Goal: Transaction & Acquisition: Book appointment/travel/reservation

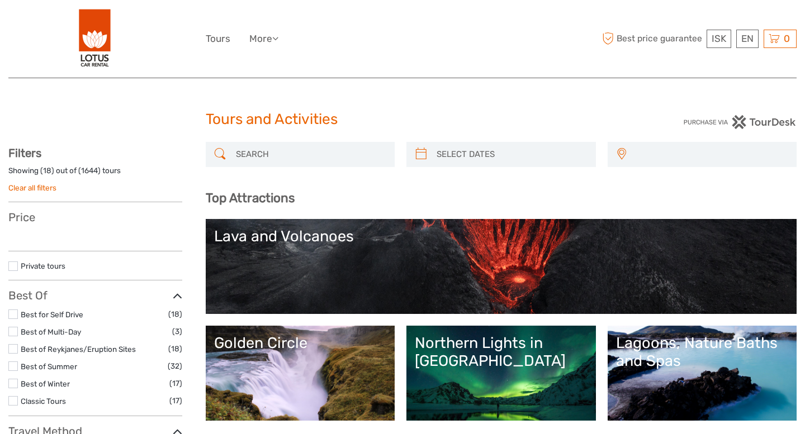
select select
click at [338, 154] on input "search" at bounding box center [310, 155] width 158 height 20
select select
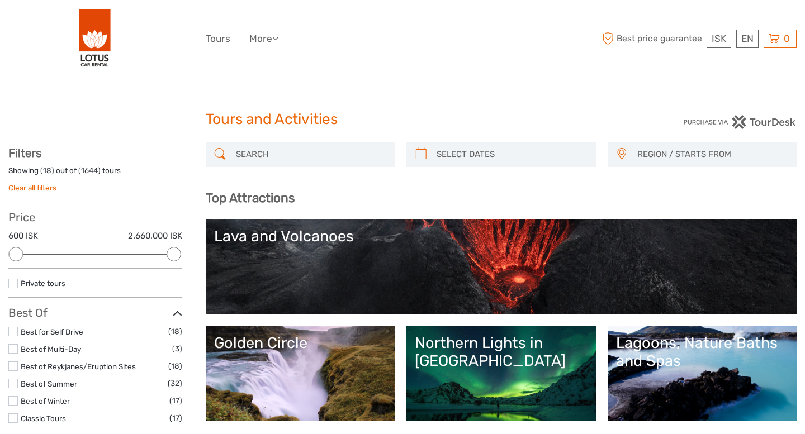
paste input "Langjokull Glacier 雪地摩托車之旅"
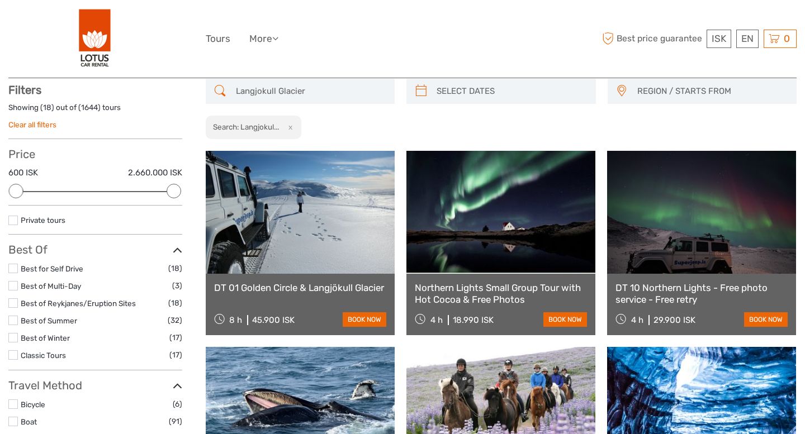
scroll to position [63, 0]
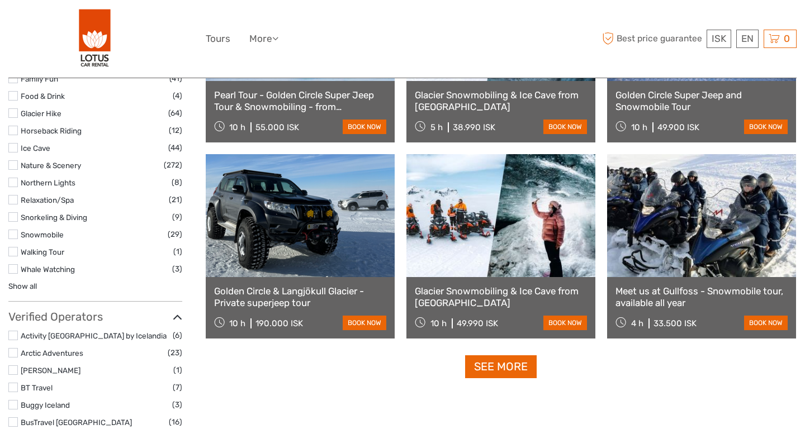
scroll to position [1041, 0]
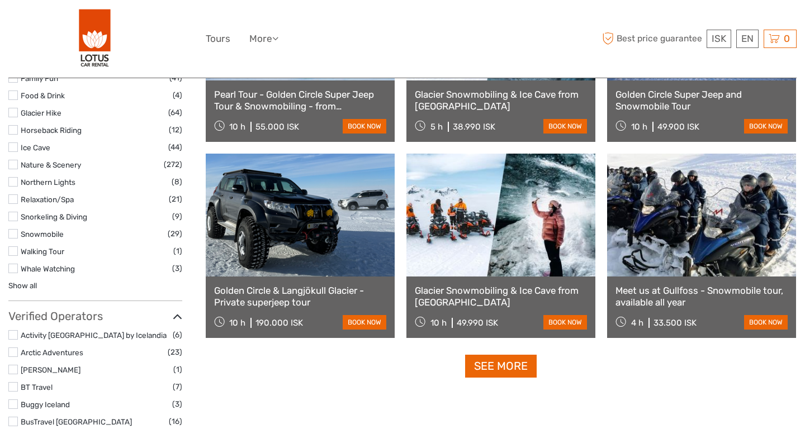
type input "Langjokull Glacier"
click at [490, 375] on link "See more" at bounding box center [501, 366] width 72 height 23
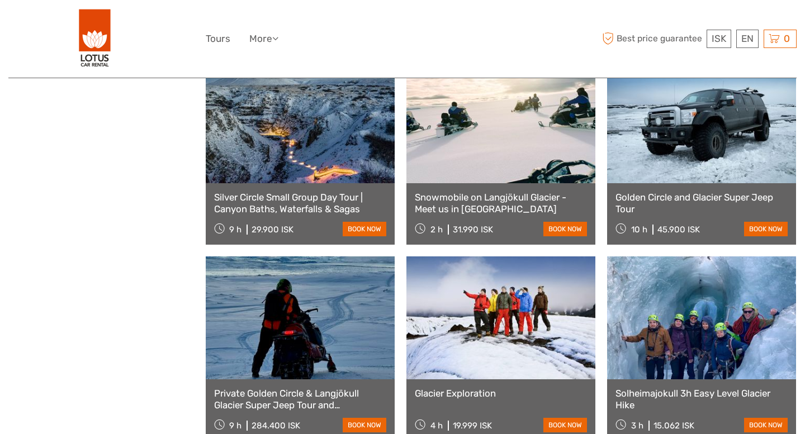
scroll to position [1919, 0]
click at [555, 231] on link "book now" at bounding box center [565, 229] width 44 height 15
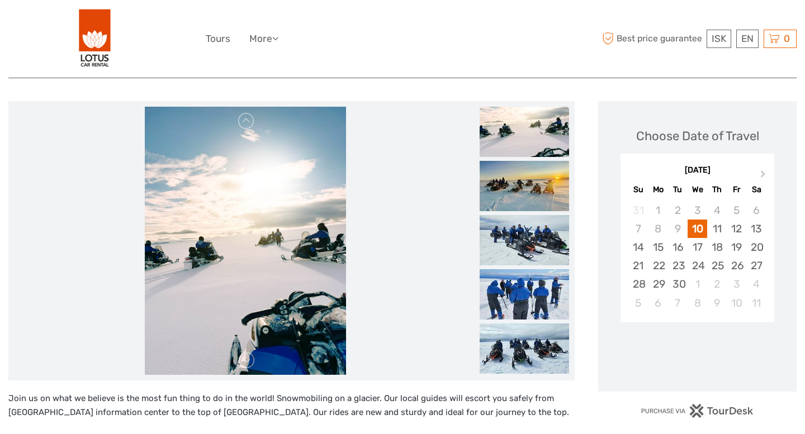
scroll to position [125, 0]
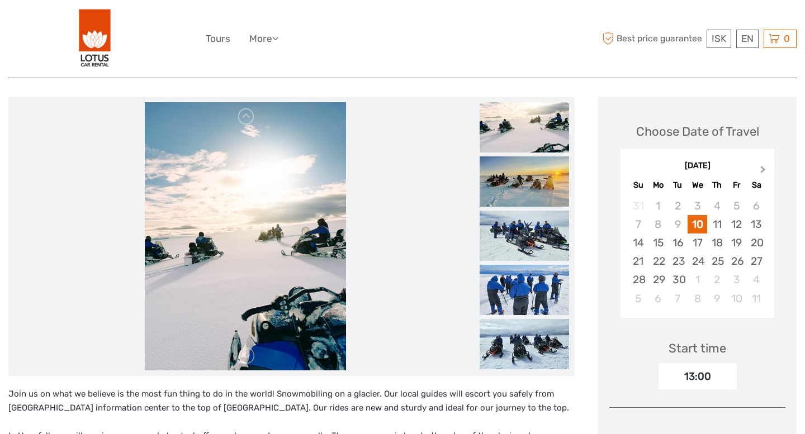
click at [763, 171] on span "Next Month" at bounding box center [763, 172] width 0 height 16
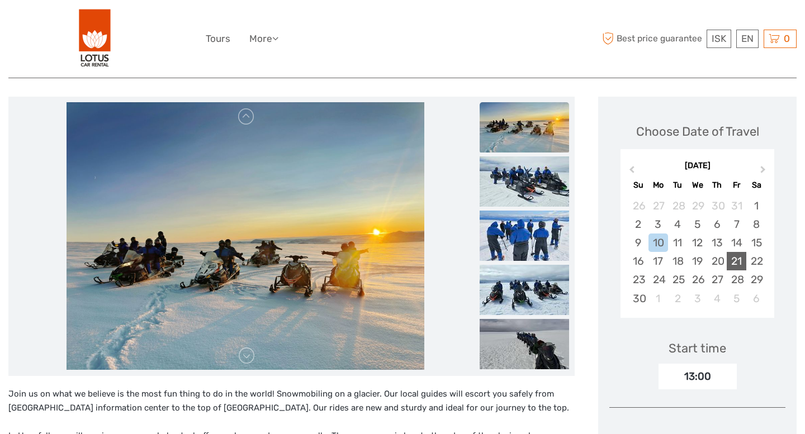
click at [733, 262] on div "21" at bounding box center [737, 261] width 20 height 18
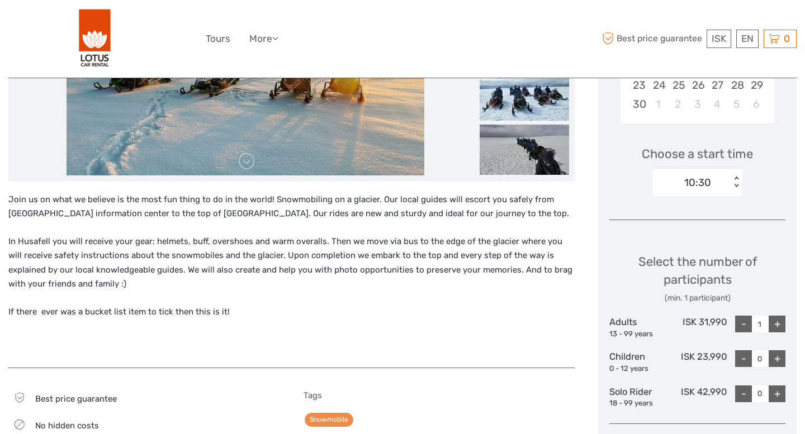
scroll to position [326, 0]
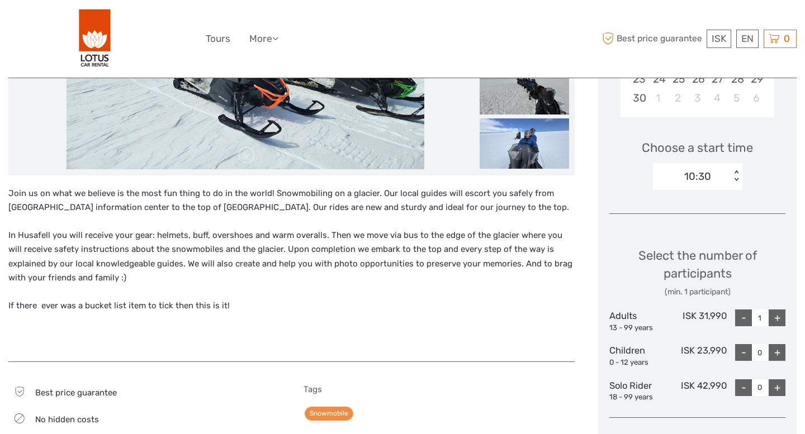
click at [783, 323] on div "+" at bounding box center [777, 318] width 17 height 17
type input "4"
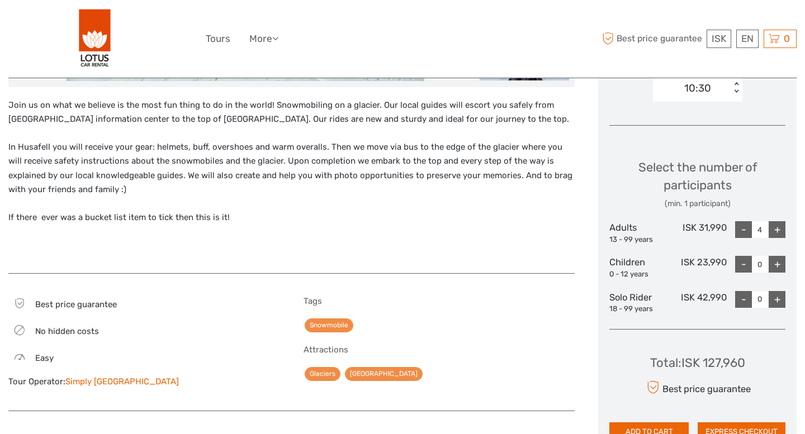
scroll to position [419, 0]
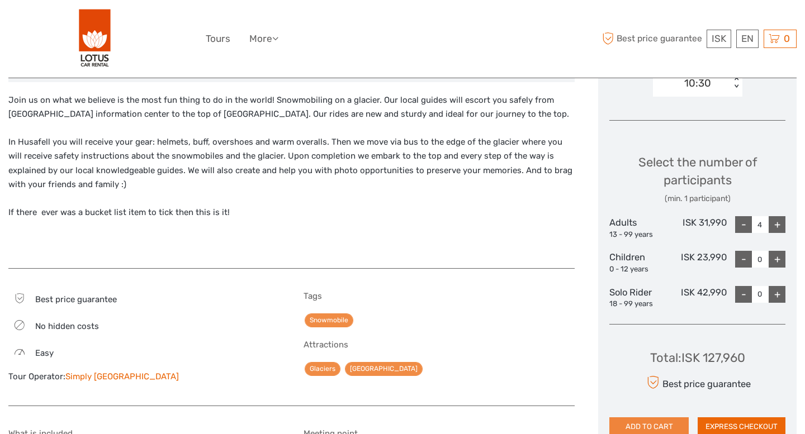
click at [662, 429] on button "ADD TO CART" at bounding box center [648, 427] width 79 height 19
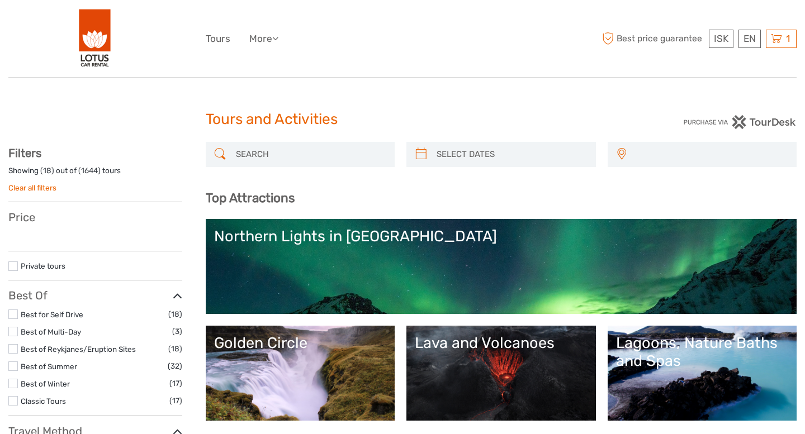
select select
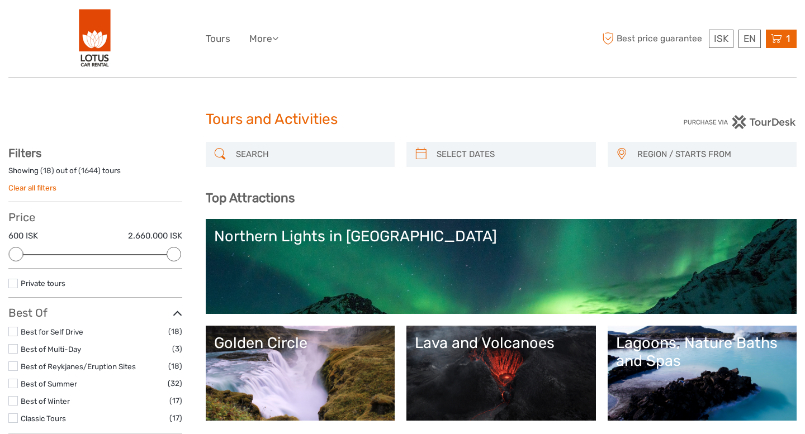
click at [778, 40] on icon at bounding box center [776, 39] width 11 height 14
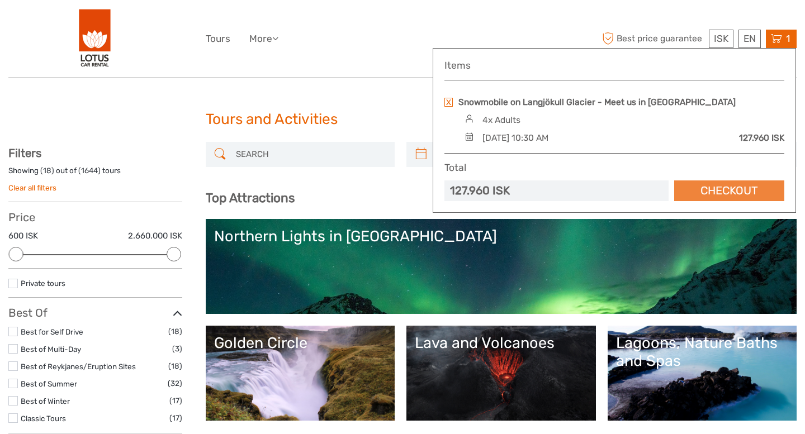
click at [694, 186] on link "Checkout" at bounding box center [729, 191] width 110 height 21
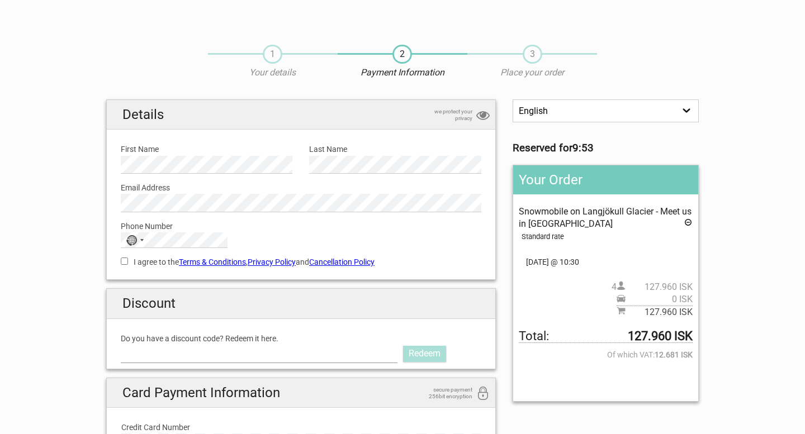
click at [352, 360] on input "Do you have a discount code? Redeem it here." at bounding box center [259, 354] width 277 height 18
type input "LOTUS"
click at [439, 355] on link "Redeem" at bounding box center [424, 354] width 43 height 16
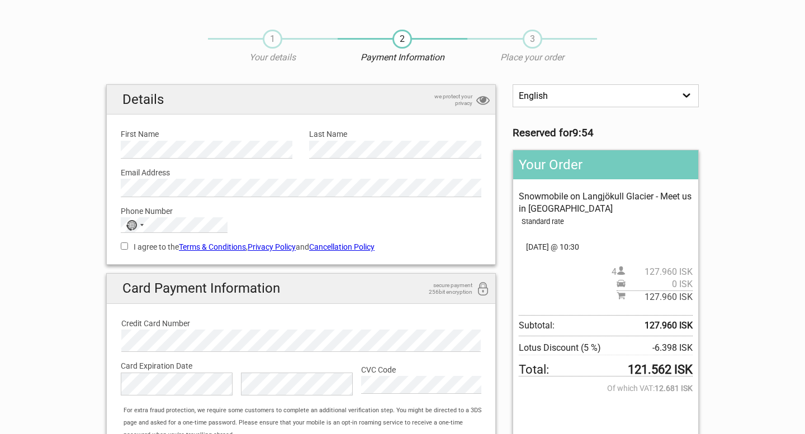
scroll to position [13, 0]
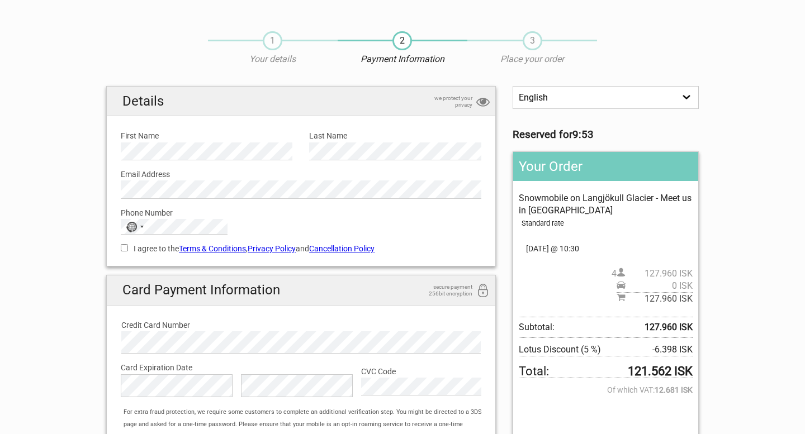
click at [614, 100] on select "English Español Deutsch" at bounding box center [606, 97] width 186 height 23
click at [513, 86] on select "English Español Deutsch" at bounding box center [606, 97] width 186 height 23
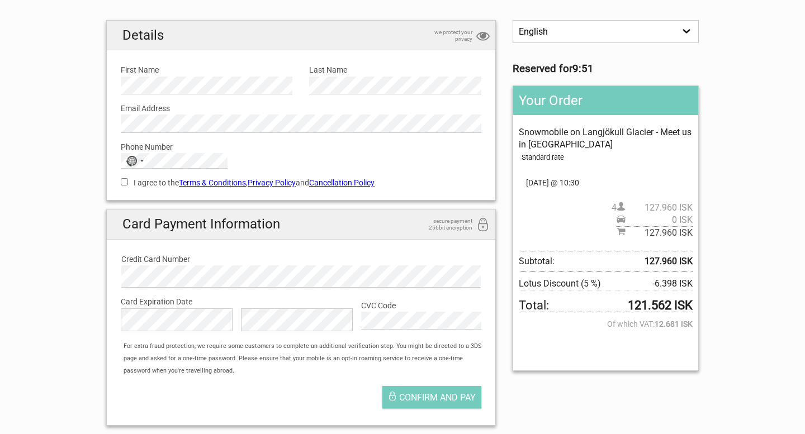
scroll to position [86, 0]
